Goal: Transaction & Acquisition: Purchase product/service

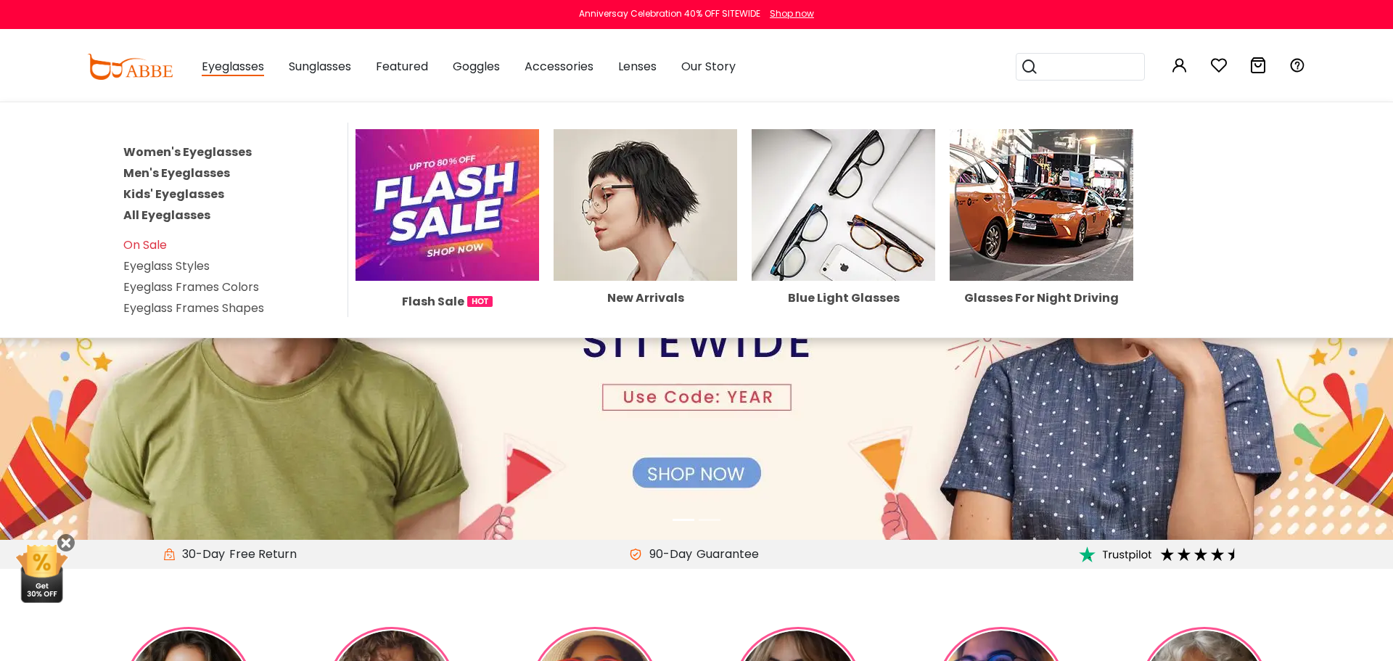
click at [200, 211] on link "All Eyeglasses" at bounding box center [166, 215] width 87 height 17
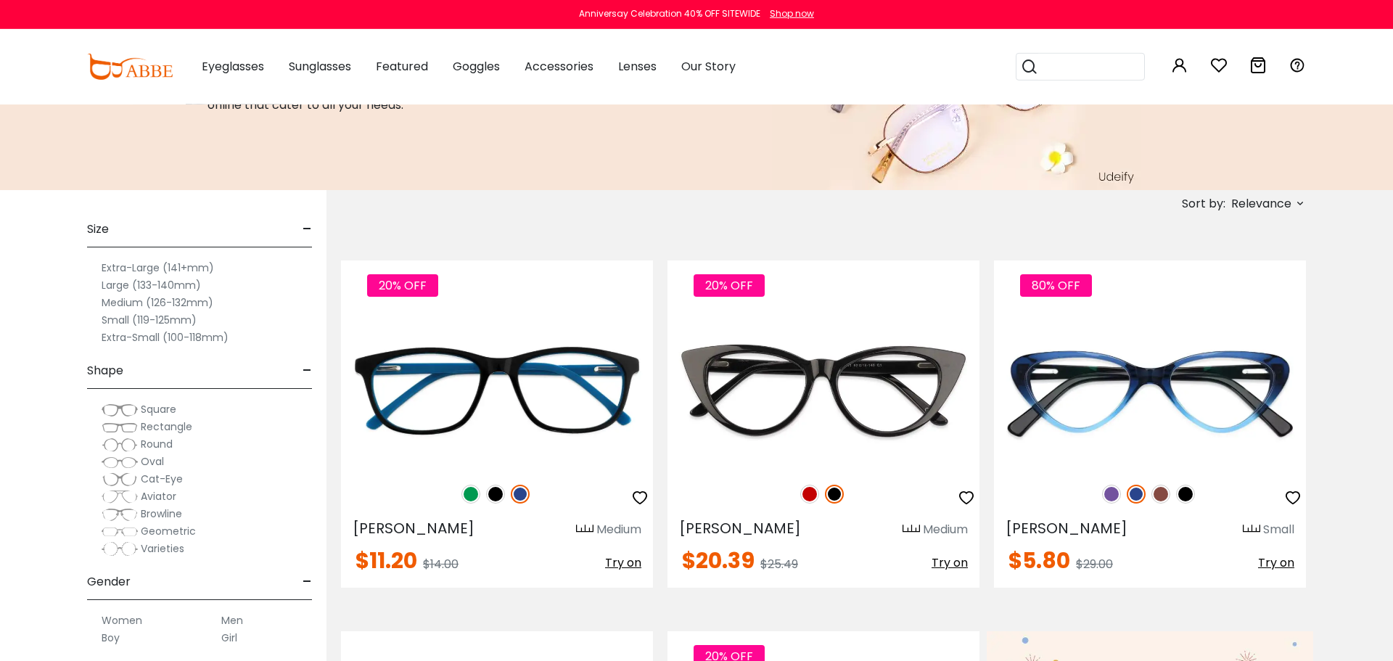
scroll to position [168, 0]
click at [194, 303] on label "Medium (126-132mm)" at bounding box center [158, 302] width 112 height 17
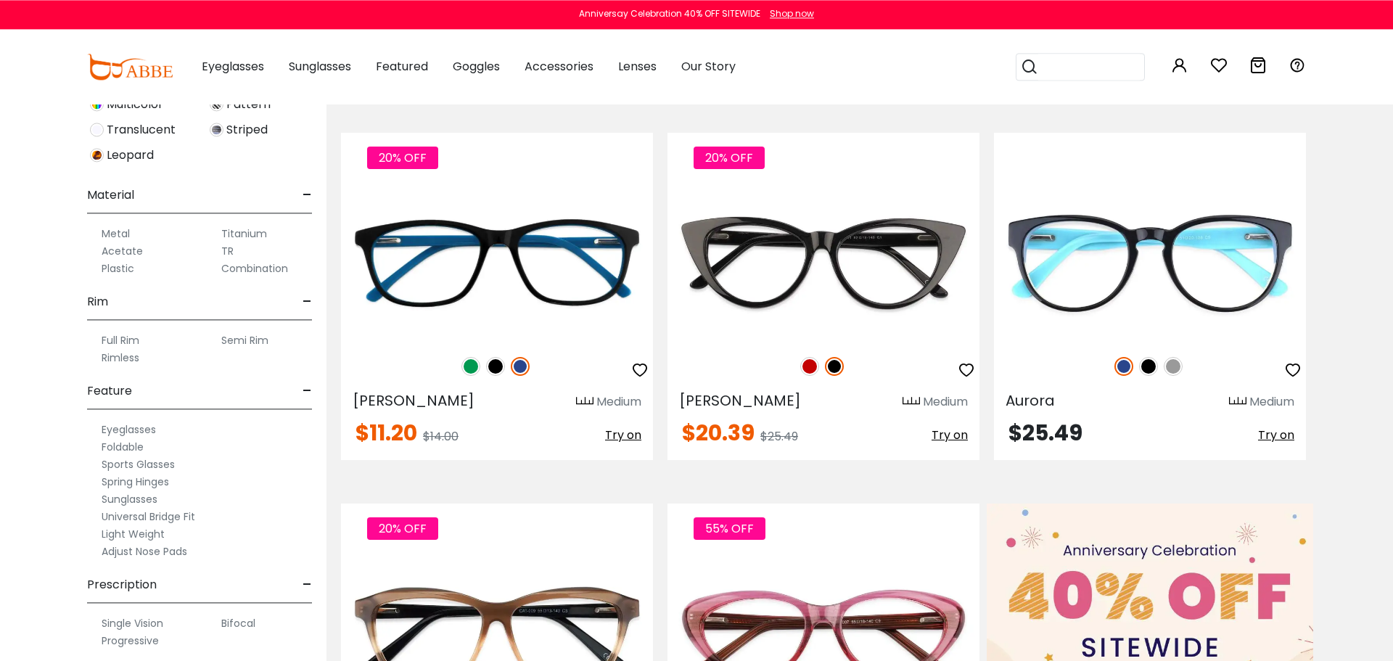
scroll to position [637, 0]
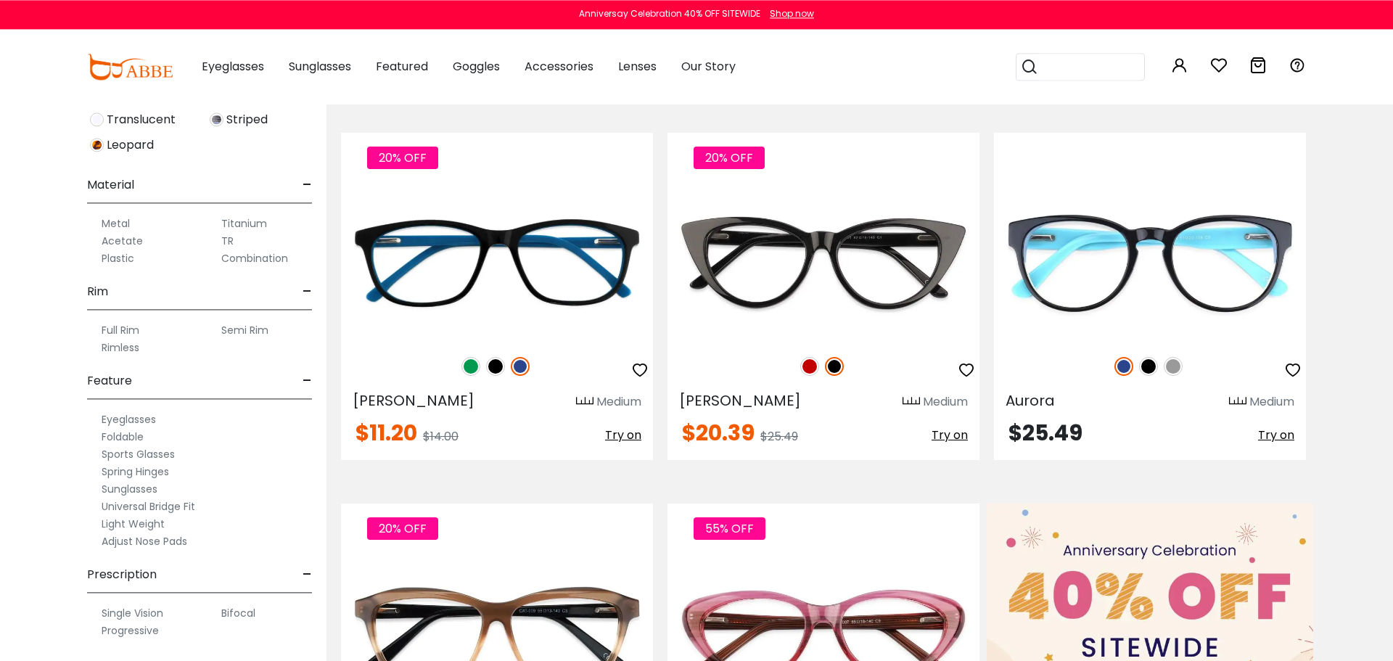
click at [182, 539] on label "Adjust Nose Pads" at bounding box center [145, 541] width 86 height 17
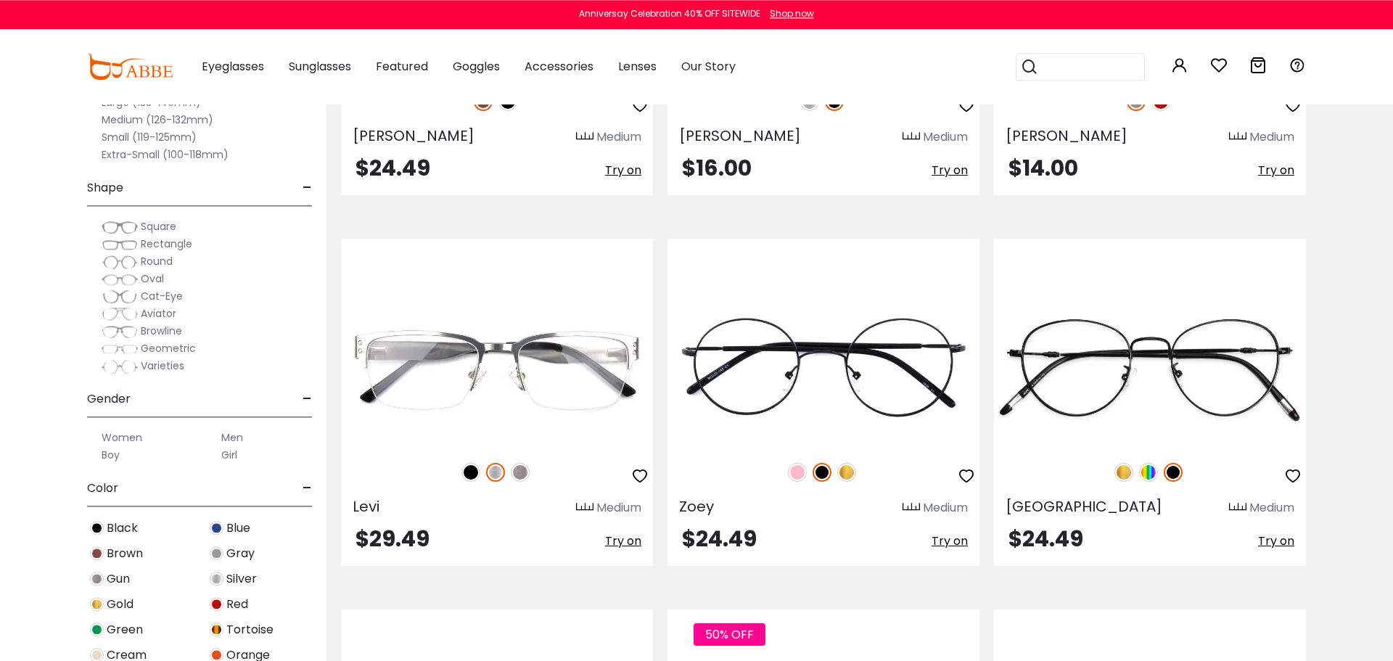
scroll to position [2591, 0]
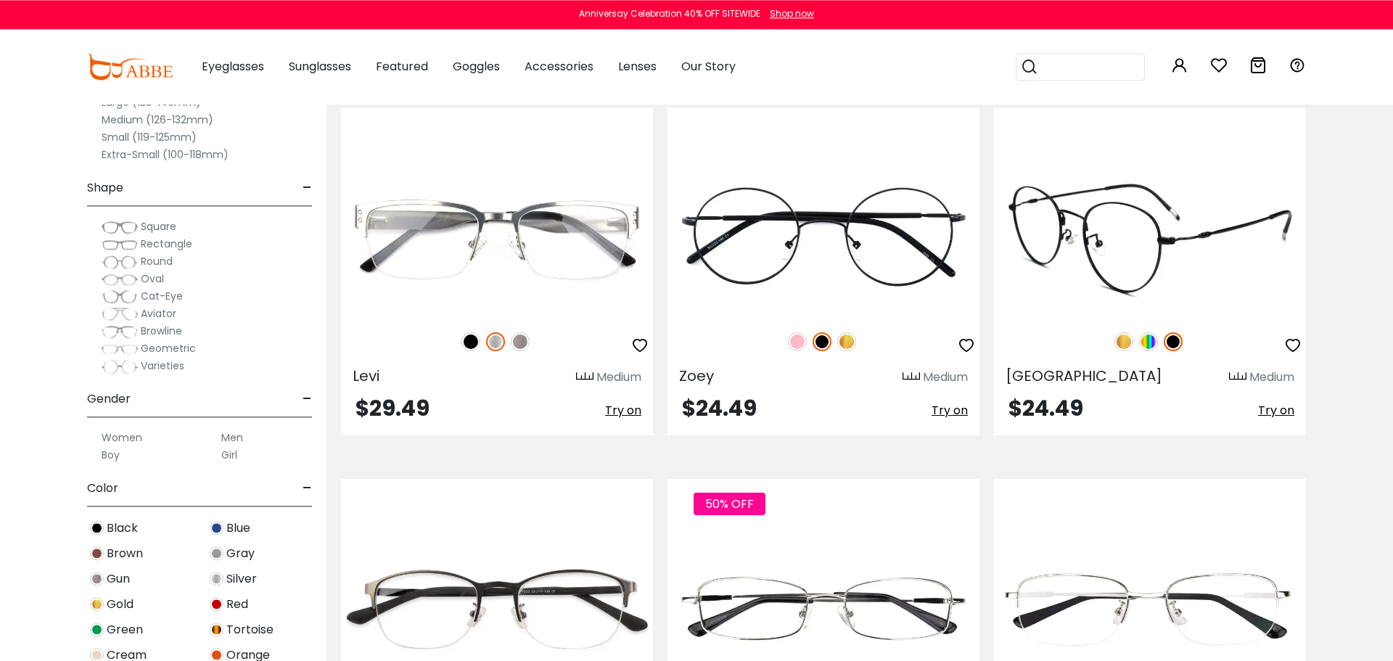
click at [1121, 341] on img at bounding box center [1123, 341] width 19 height 19
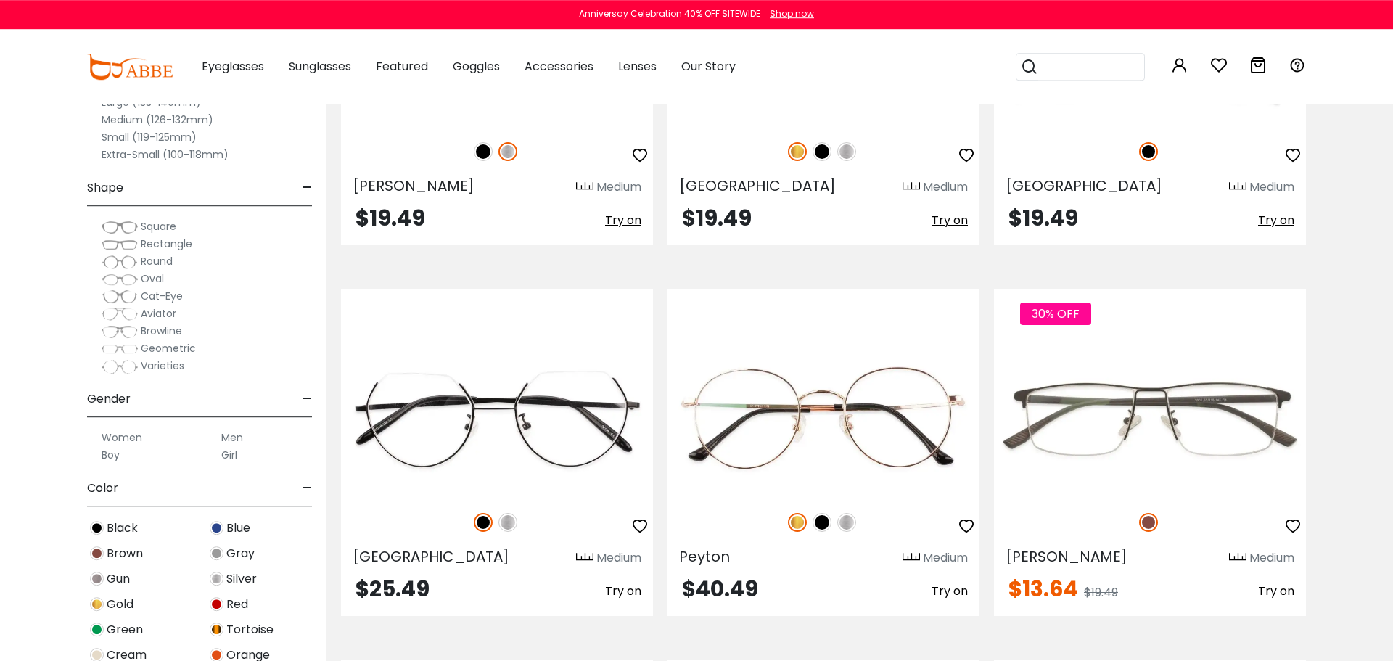
scroll to position [4642, 0]
